Goal: Task Accomplishment & Management: Manage account settings

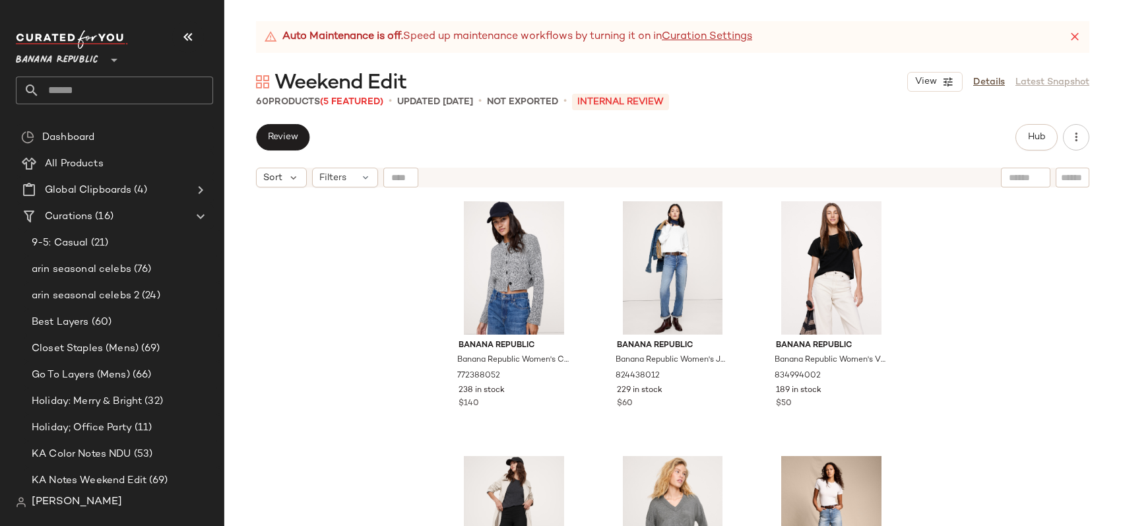
click at [70, 501] on span "[PERSON_NAME]" at bounding box center [77, 502] width 90 height 16
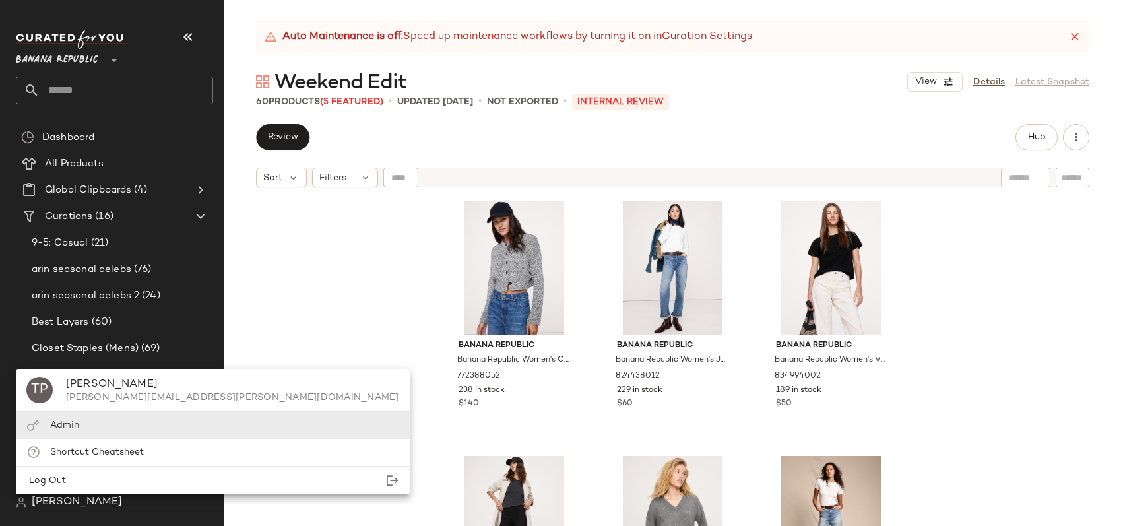
click at [96, 426] on div "Admin" at bounding box center [213, 425] width 394 height 27
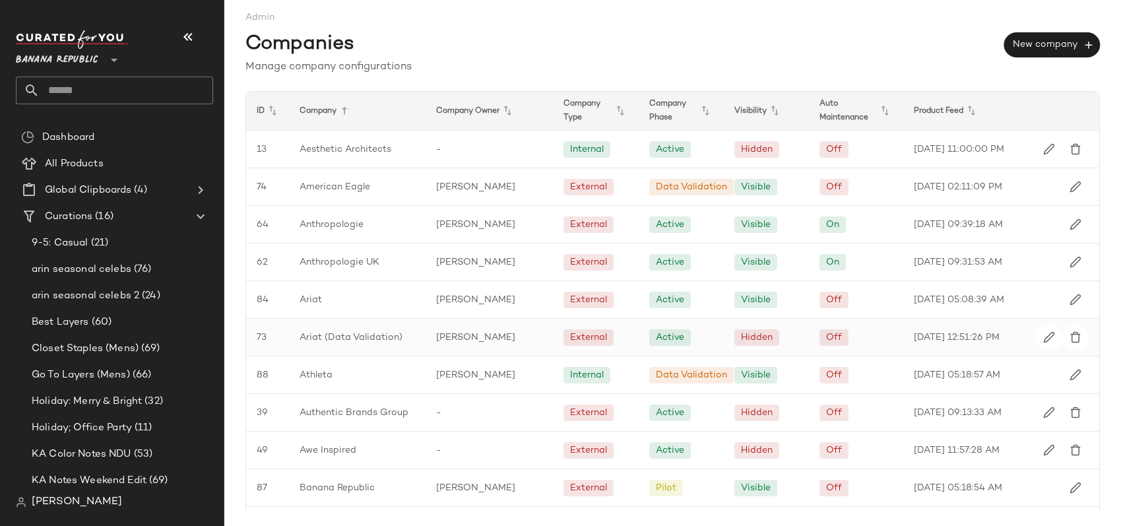
scroll to position [248, 0]
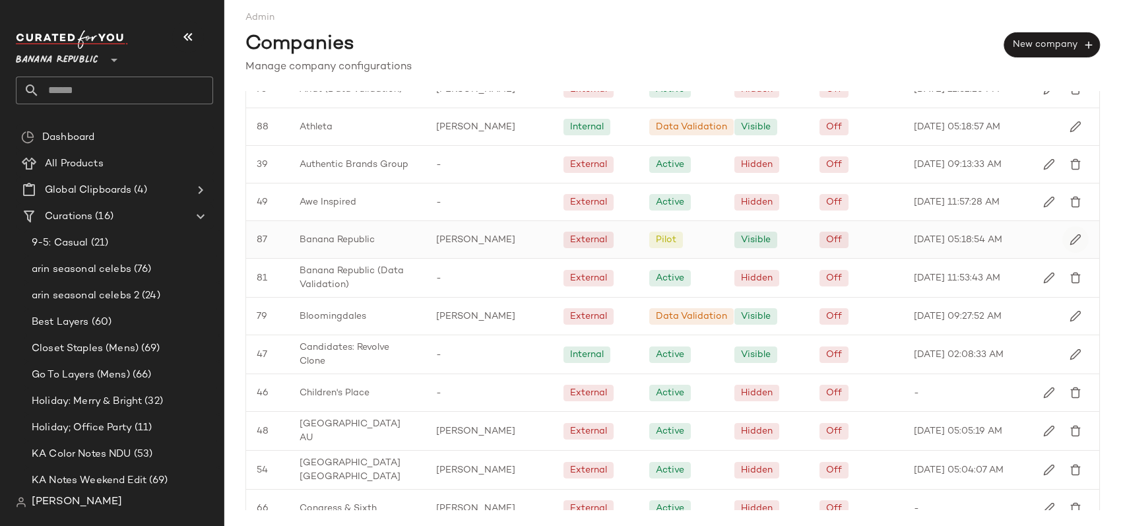
click at [1063, 236] on button "button" at bounding box center [1076, 239] width 26 height 26
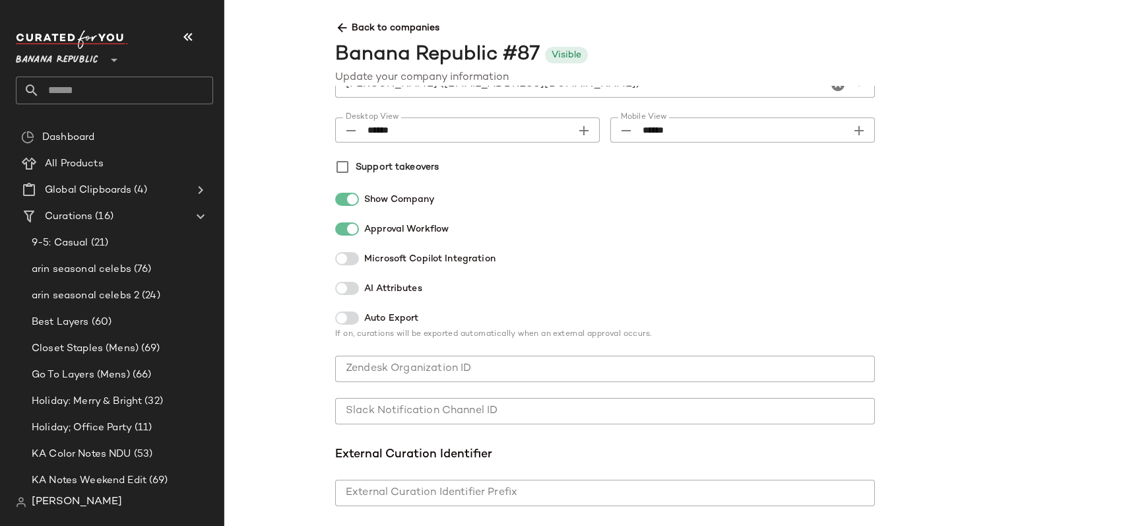
scroll to position [343, 0]
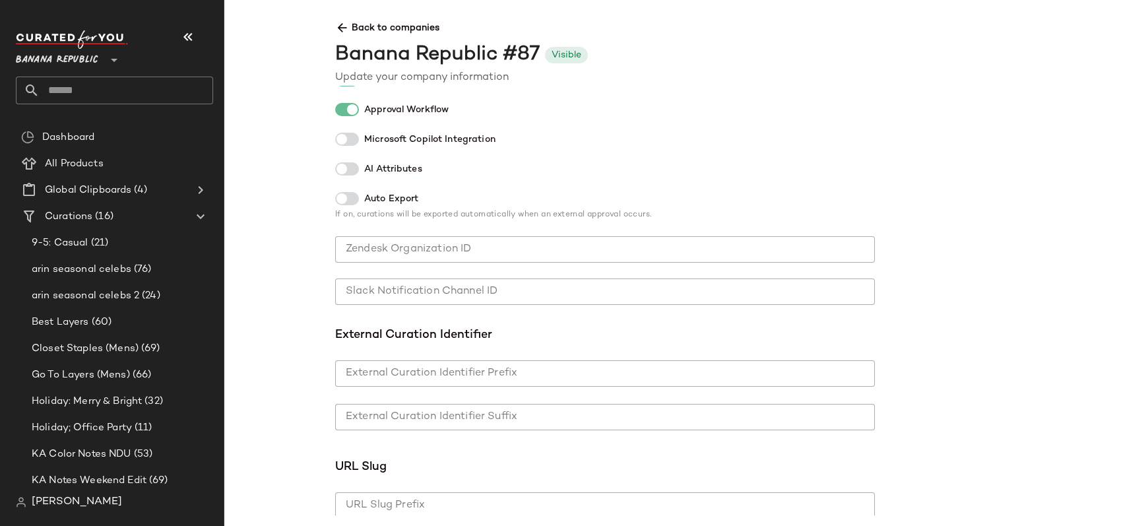
click at [489, 297] on input "Slack Notification Channel ID" at bounding box center [605, 292] width 540 height 26
paste input "**********"
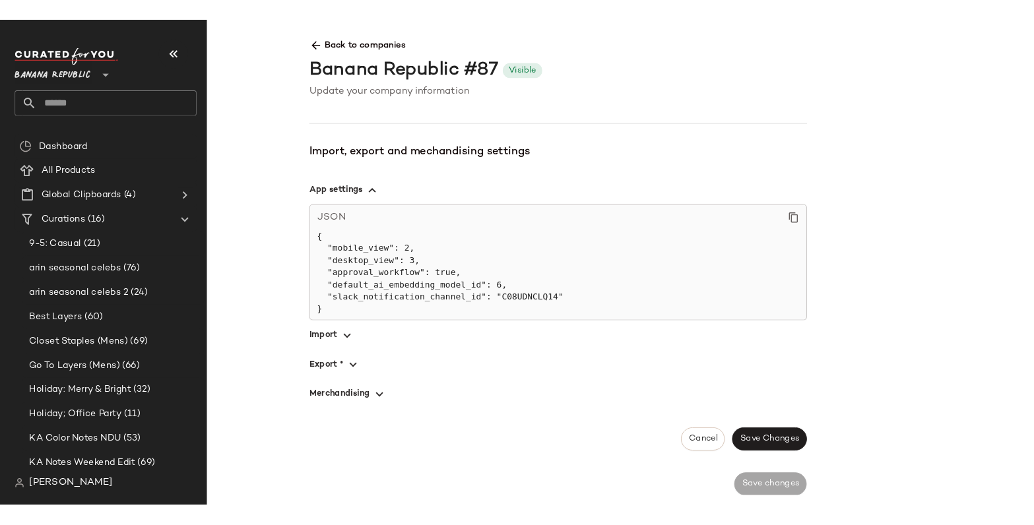
scroll to position [934, 0]
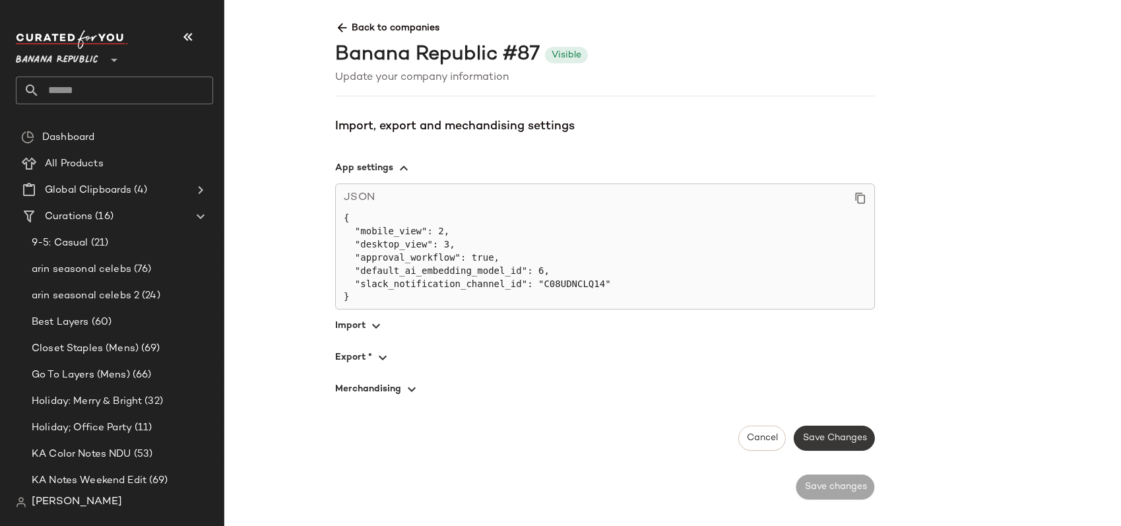
type input "**********"
click at [840, 443] on span "Save Changes" at bounding box center [834, 438] width 65 height 11
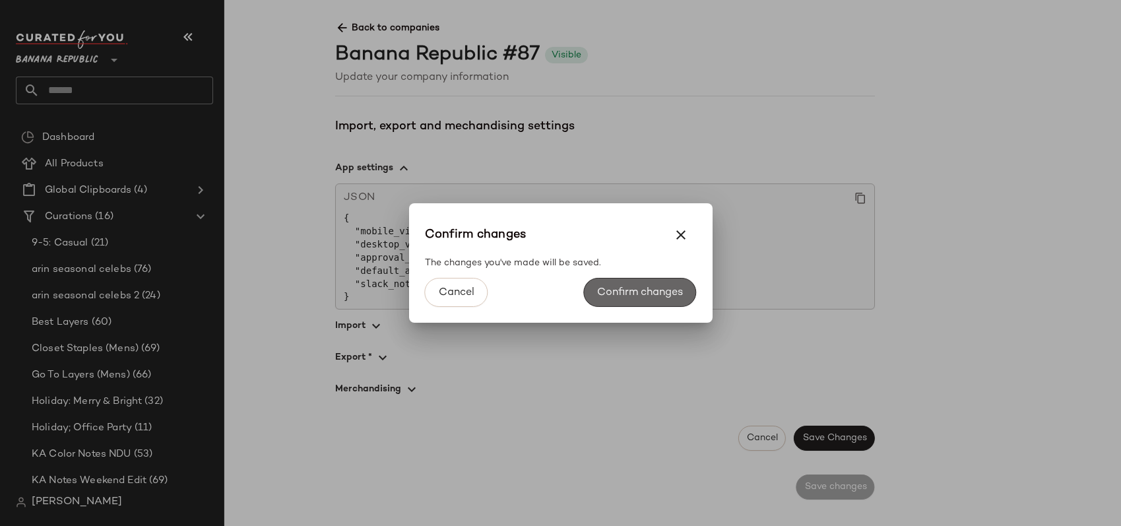
click at [644, 293] on span "Confirm changes" at bounding box center [640, 292] width 86 height 13
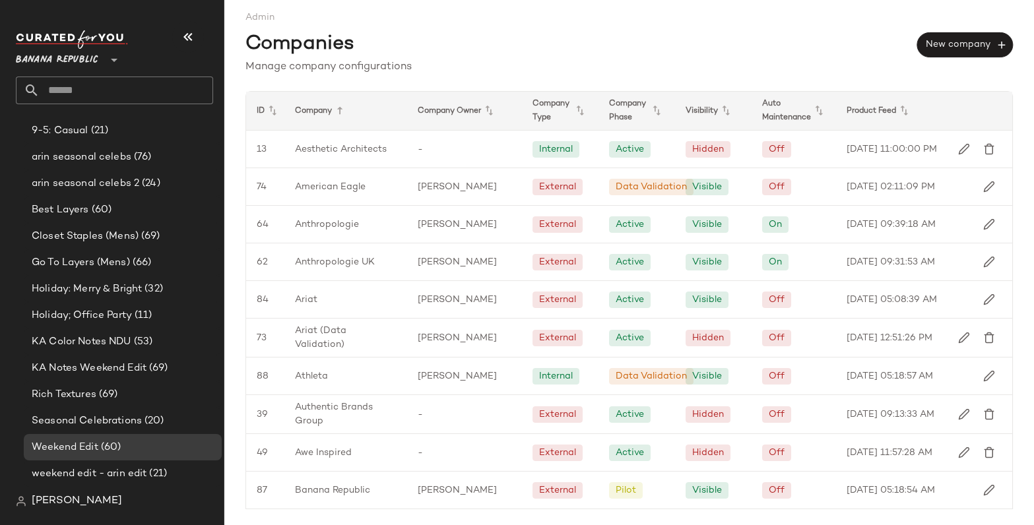
scroll to position [164, 0]
